Goal: Transaction & Acquisition: Obtain resource

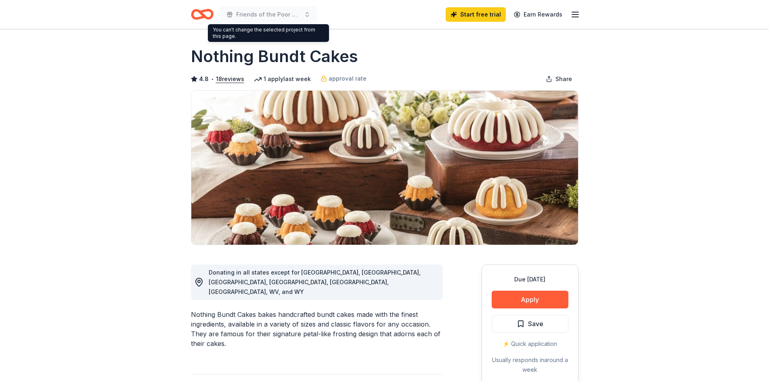
scroll to position [161, 0]
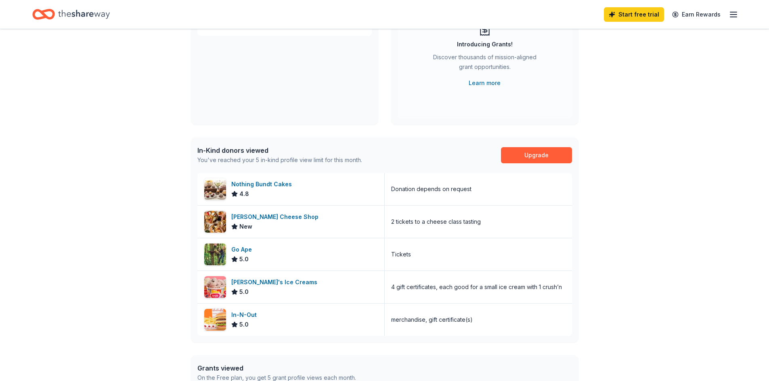
scroll to position [161, 0]
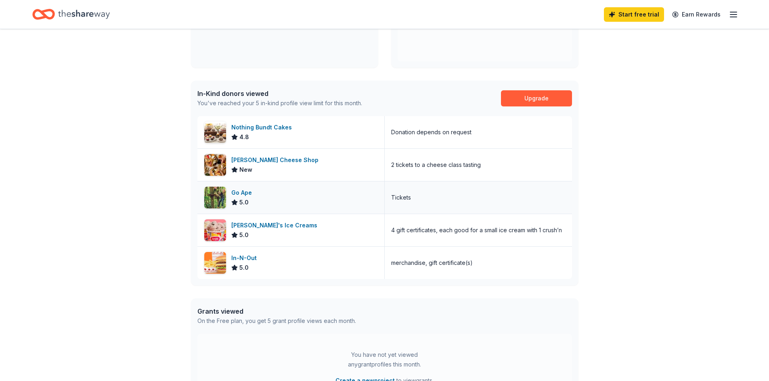
click at [237, 195] on div "Go Ape" at bounding box center [243, 193] width 24 height 10
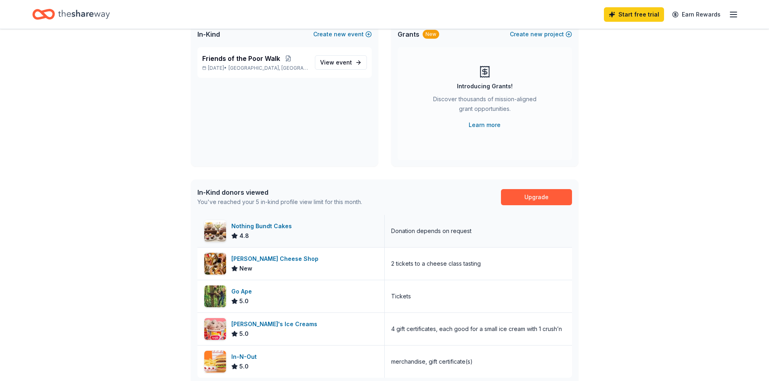
scroll to position [0, 0]
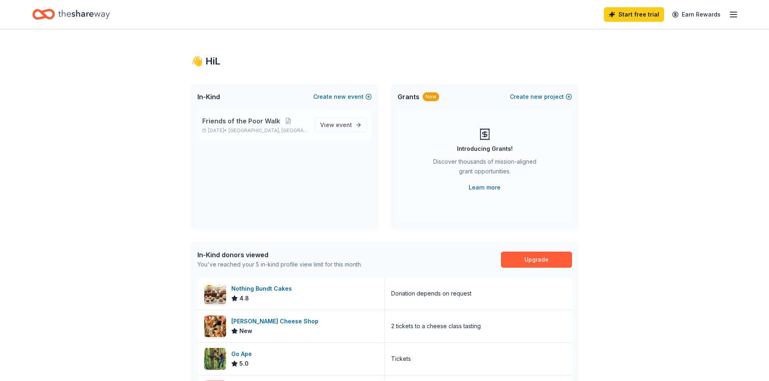
click at [230, 119] on span "Friends of the Poor Walk" at bounding box center [241, 121] width 78 height 10
click at [345, 120] on span "View event" at bounding box center [336, 125] width 32 height 10
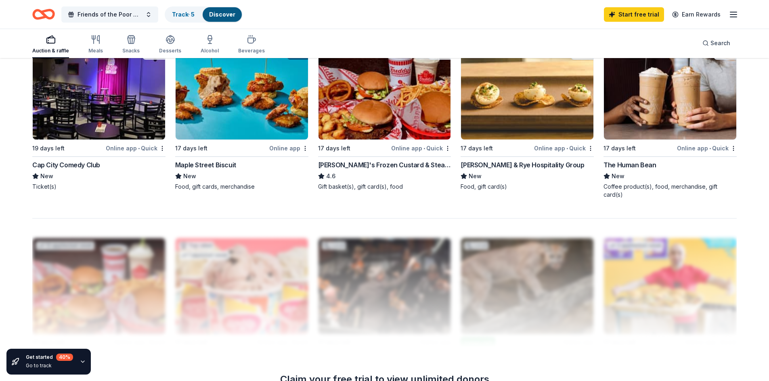
scroll to position [622, 0]
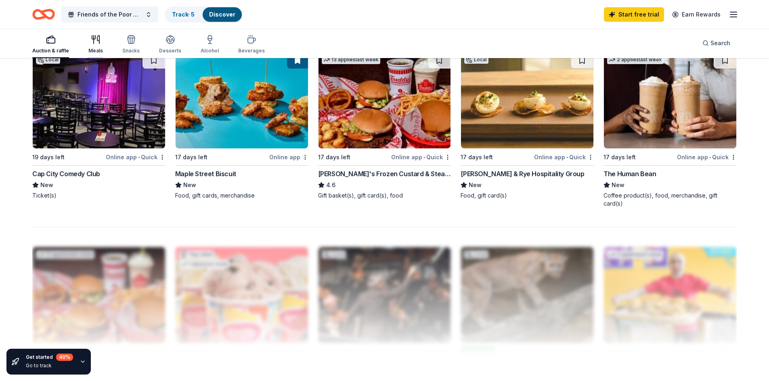
click at [98, 44] on div "Meals" at bounding box center [95, 44] width 15 height 19
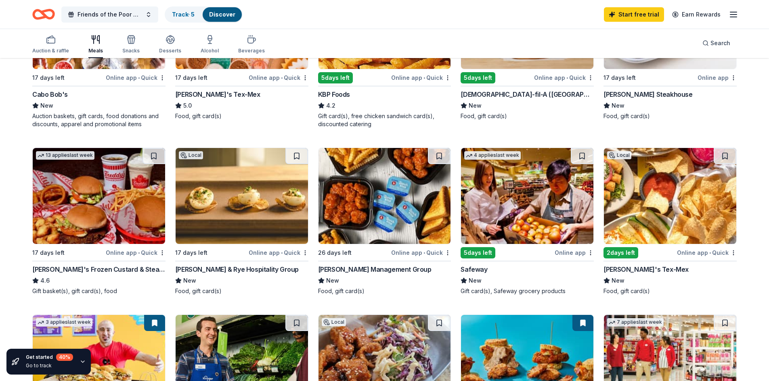
scroll to position [170, 0]
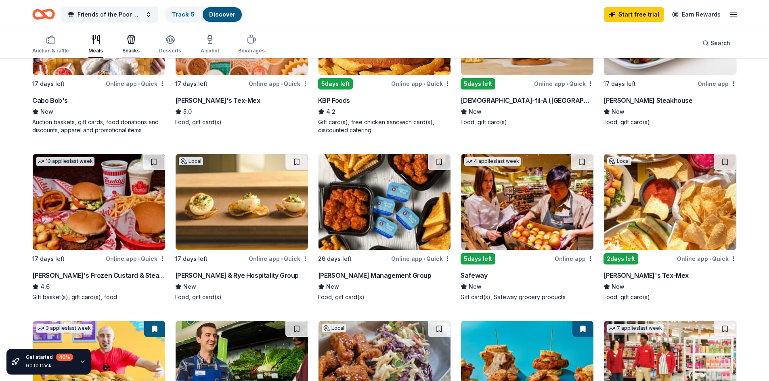
click at [136, 48] on div "Snacks" at bounding box center [130, 51] width 17 height 6
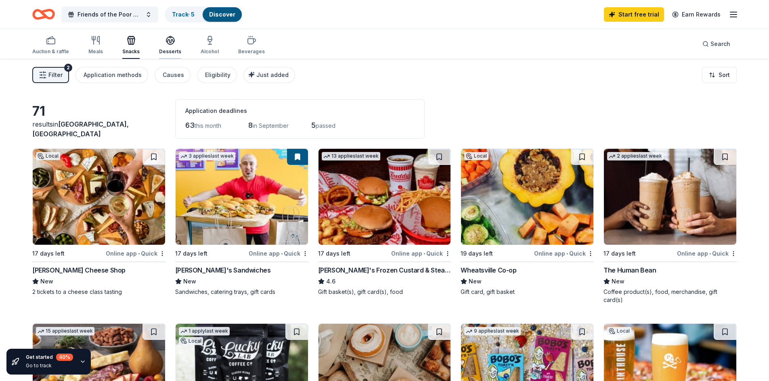
click at [168, 43] on icon "button" at bounding box center [170, 40] width 8 height 6
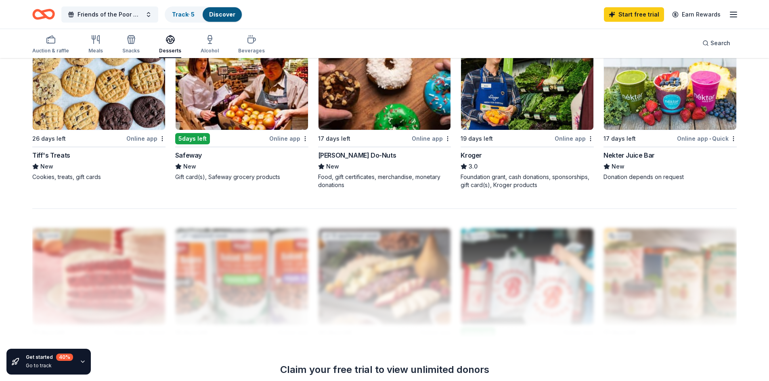
scroll to position [484, 0]
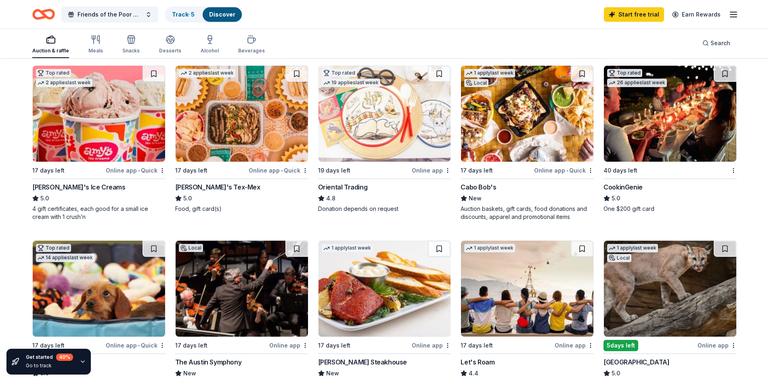
scroll to position [81, 0]
